Goal: Find specific page/section: Find specific page/section

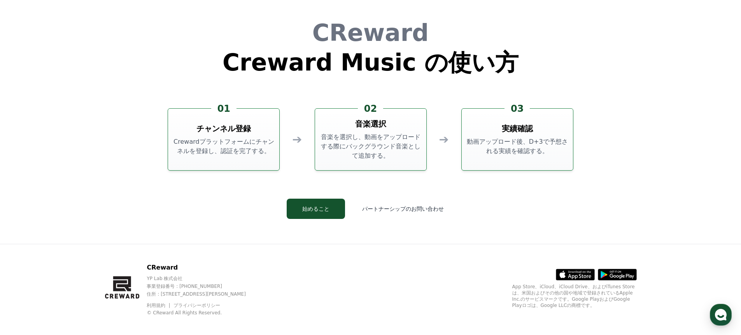
scroll to position [2108, 0]
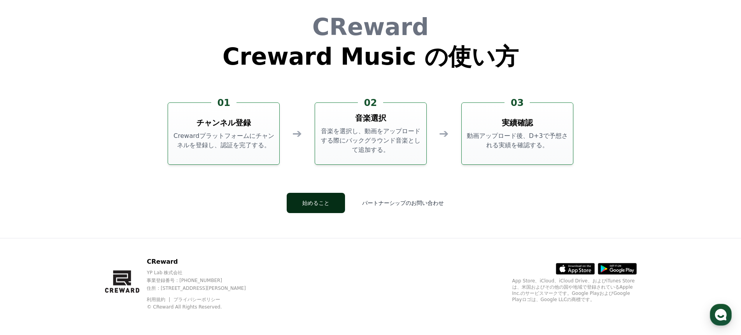
click at [323, 206] on button "始めること" at bounding box center [316, 203] width 58 height 20
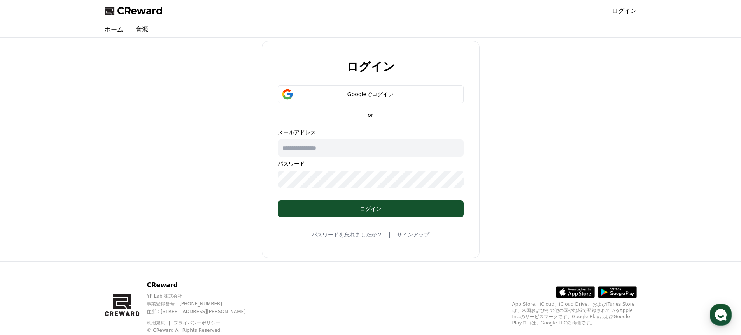
click at [151, 10] on span "CReward" at bounding box center [140, 11] width 46 height 12
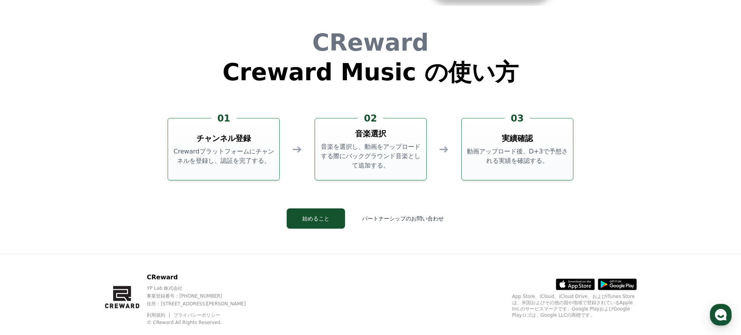
scroll to position [2108, 0]
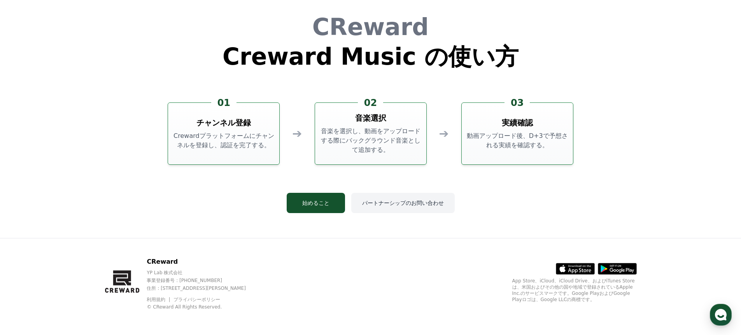
click at [375, 200] on button "パートナーシップのお問い合わせ" at bounding box center [403, 203] width 104 height 20
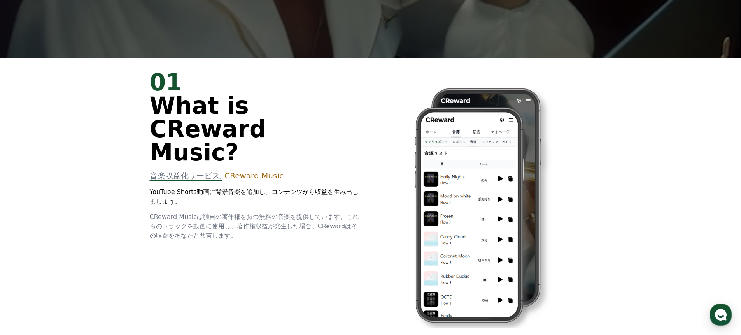
scroll to position [277, 0]
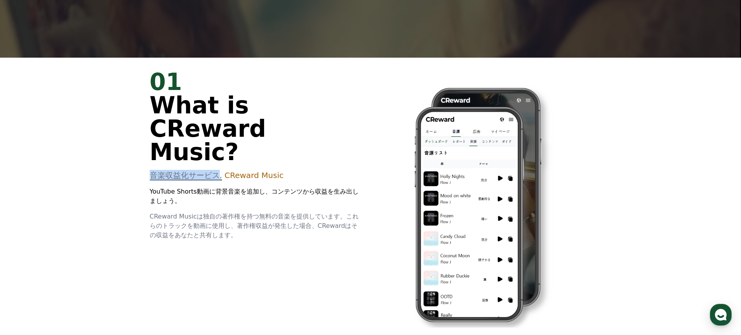
drag, startPoint x: 153, startPoint y: 152, endPoint x: 219, endPoint y: 155, distance: 66.2
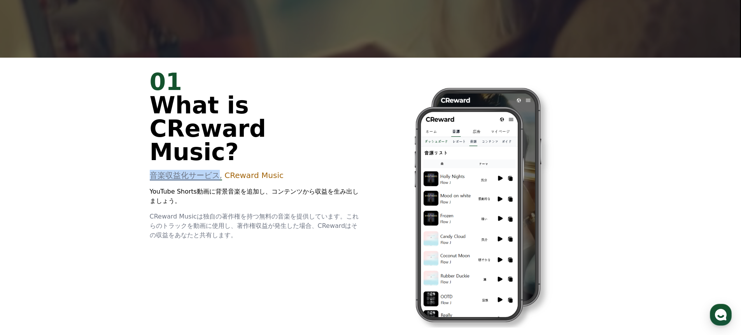
click at [219, 170] on span "音楽収益化サービス," at bounding box center [186, 174] width 72 height 9
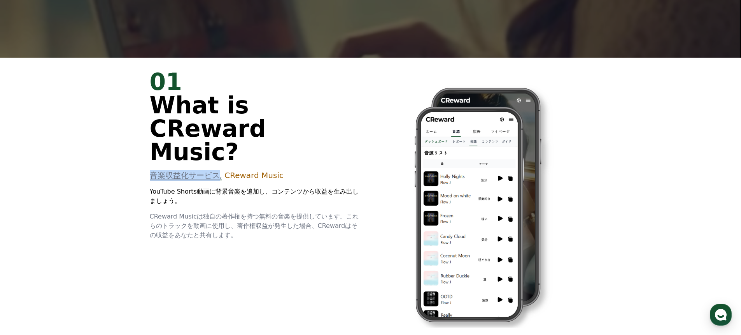
copy span "音楽収益化サービス"
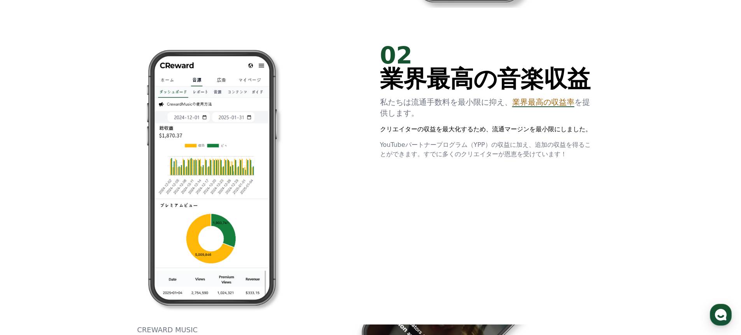
scroll to position [608, 0]
